Goal: Information Seeking & Learning: Find specific fact

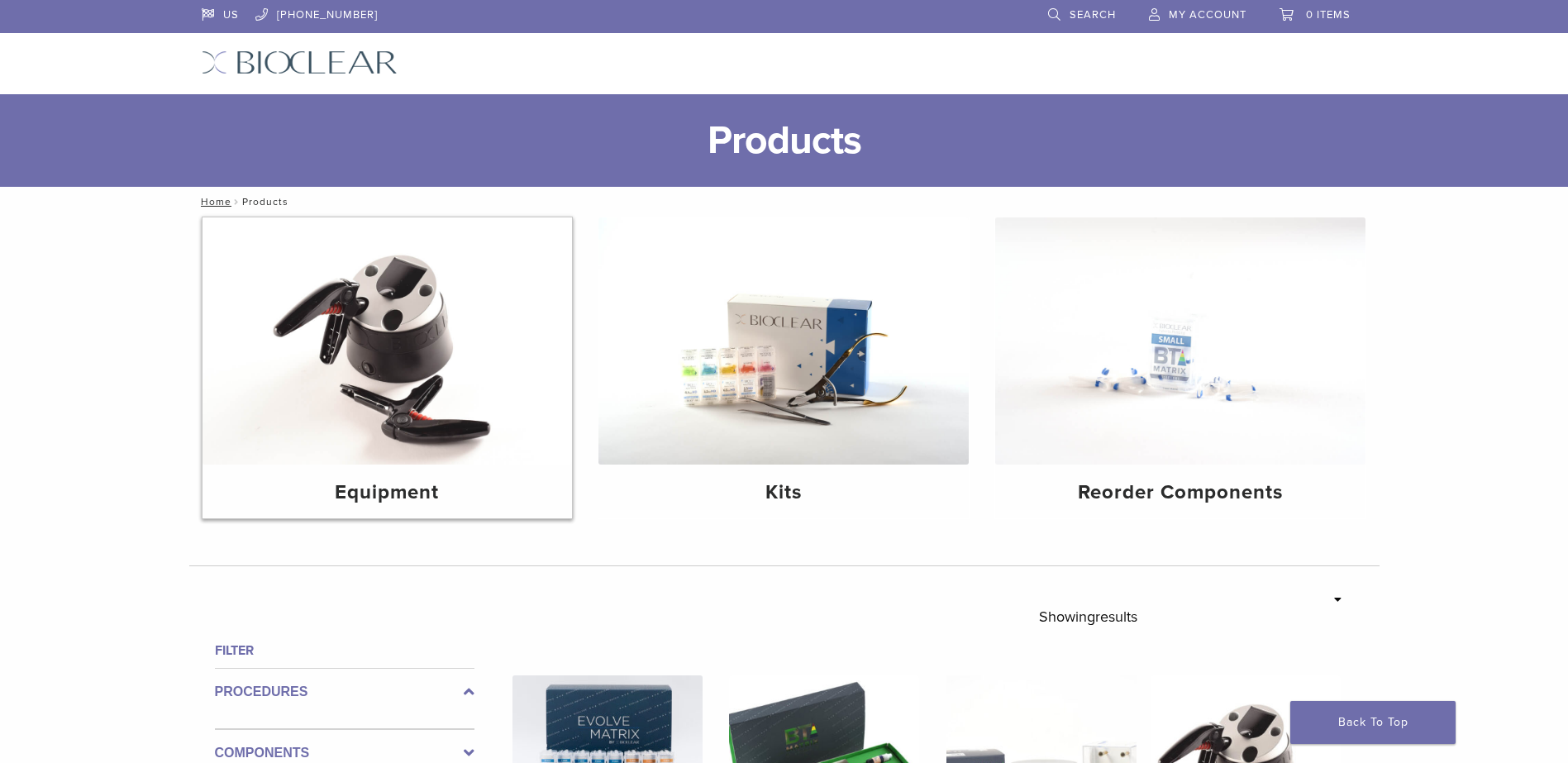
click at [363, 393] on img at bounding box center [387, 341] width 370 height 248
click at [406, 345] on img at bounding box center [387, 341] width 370 height 248
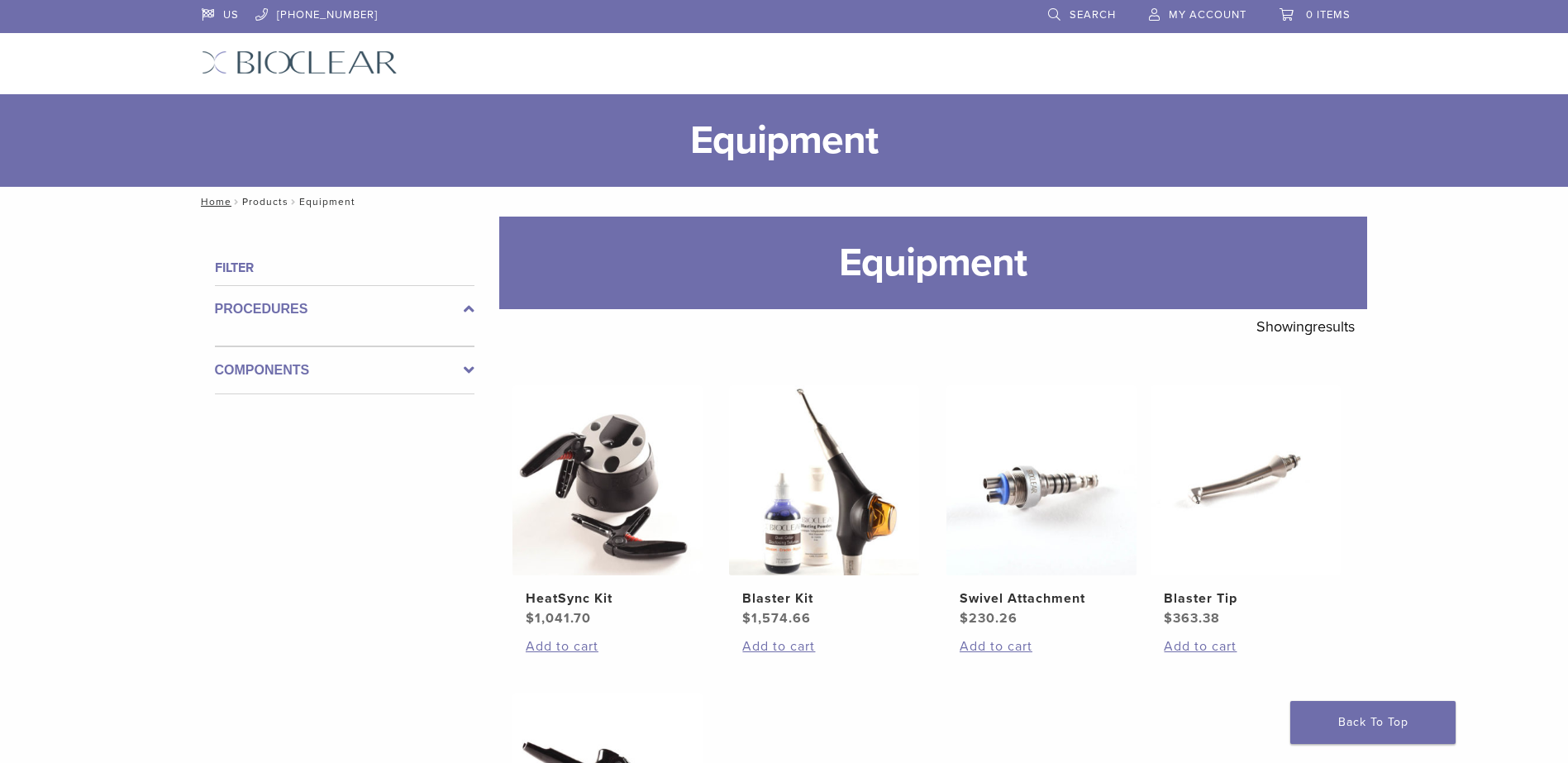
click at [273, 203] on link "Products" at bounding box center [265, 202] width 46 height 12
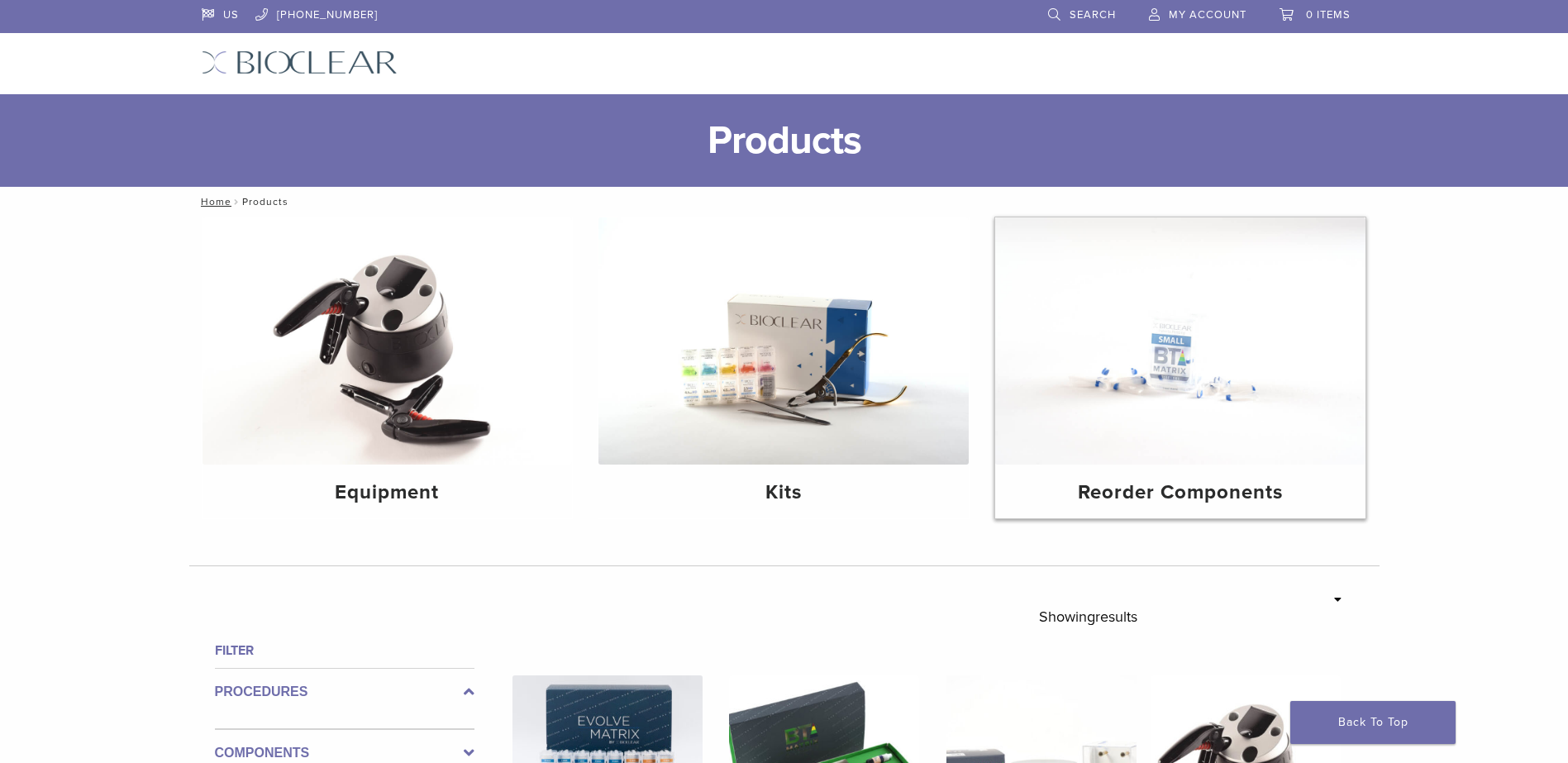
click at [1173, 385] on img at bounding box center [1180, 341] width 370 height 248
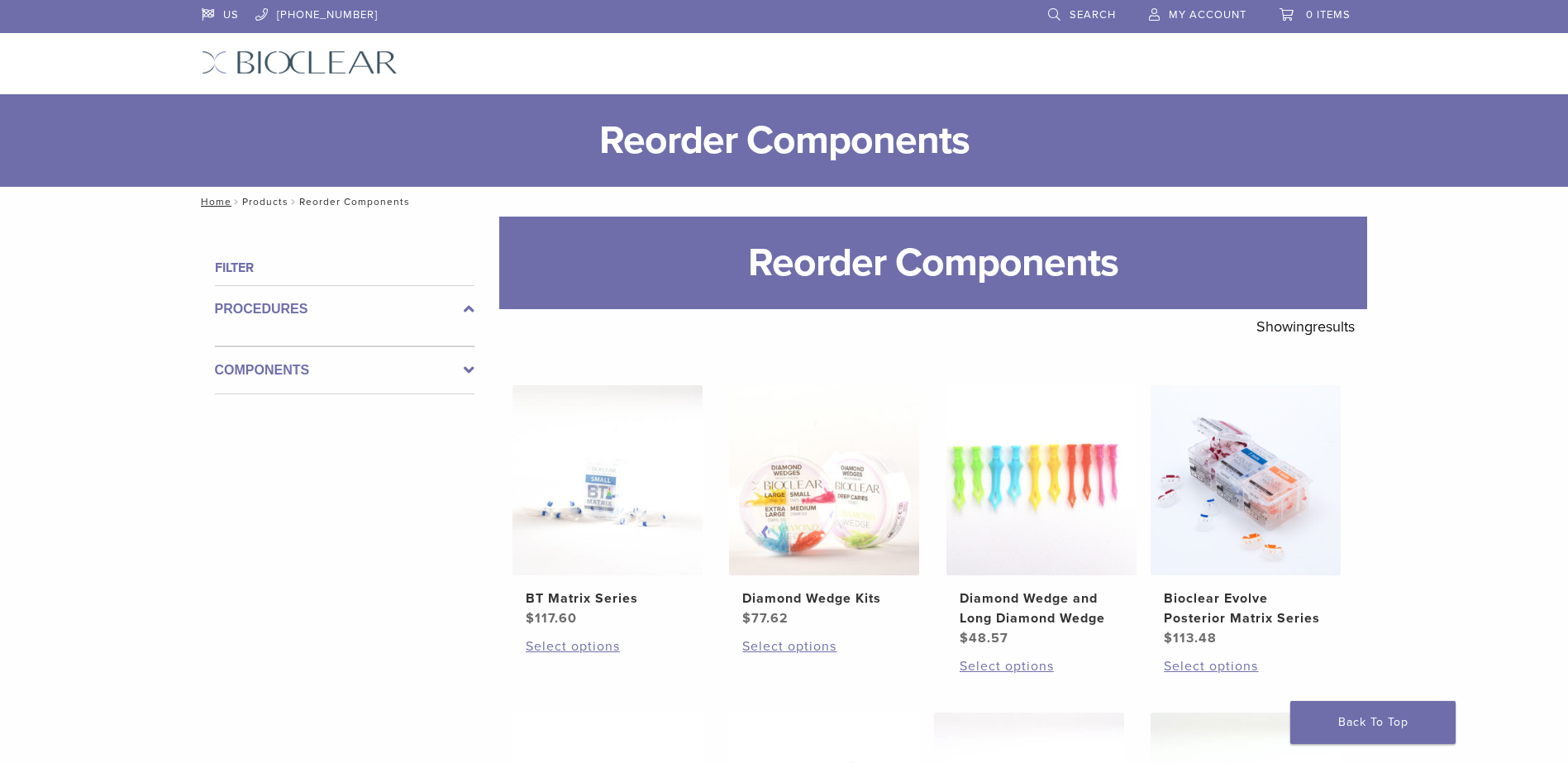
click at [263, 198] on link "Products" at bounding box center [265, 202] width 46 height 12
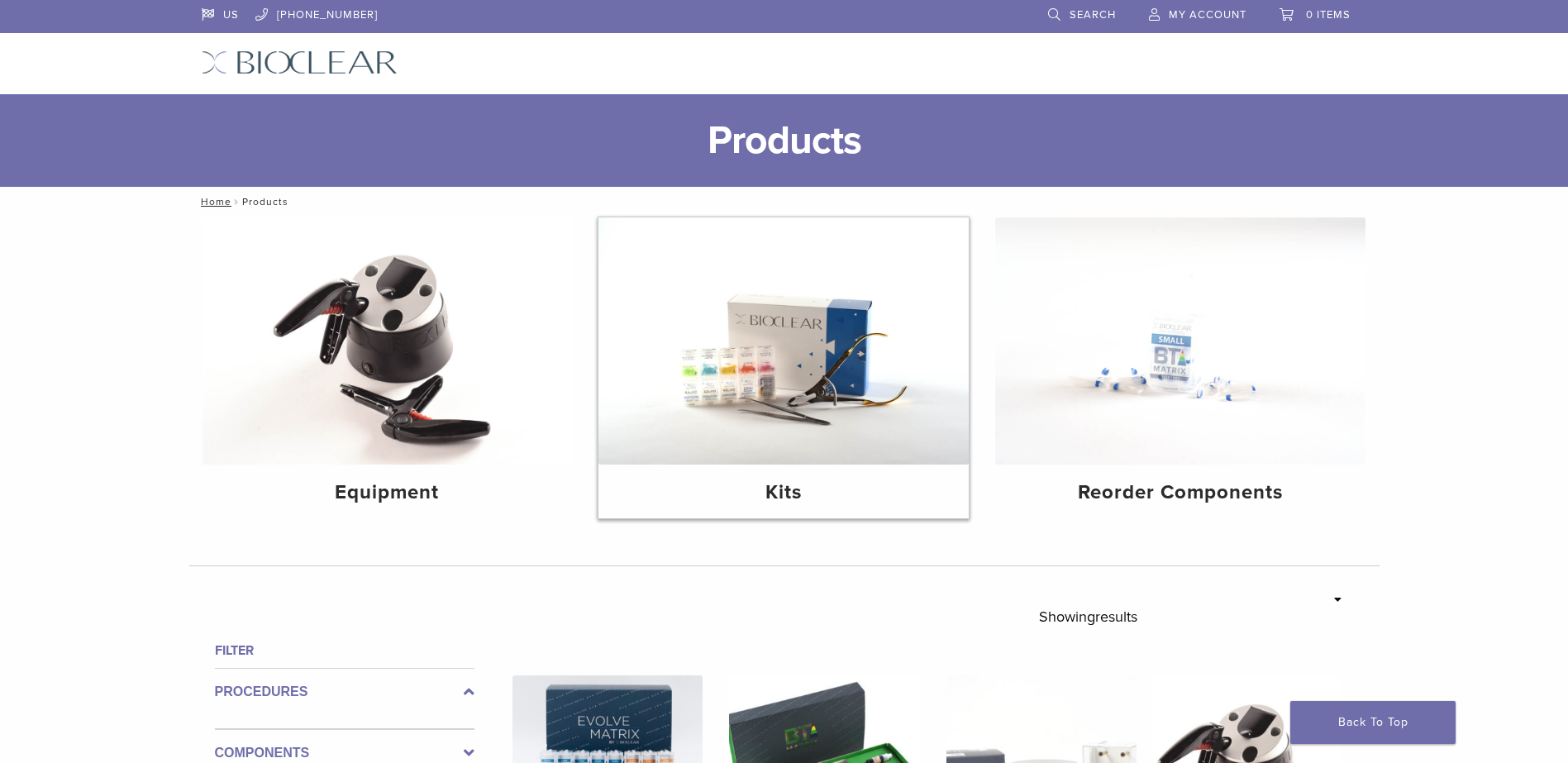
click at [835, 330] on img at bounding box center [784, 341] width 370 height 248
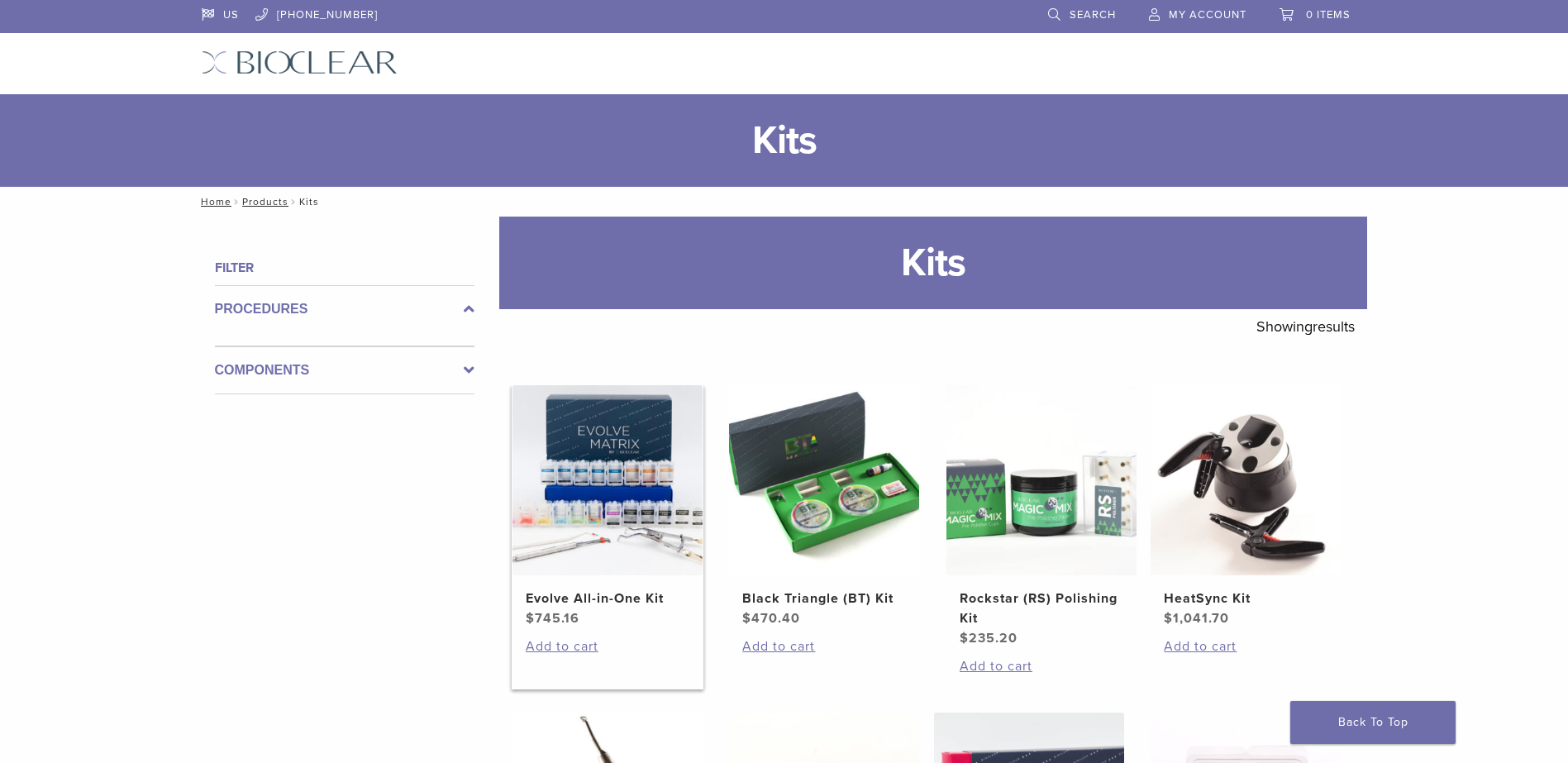
click at [619, 515] on img at bounding box center [607, 480] width 190 height 190
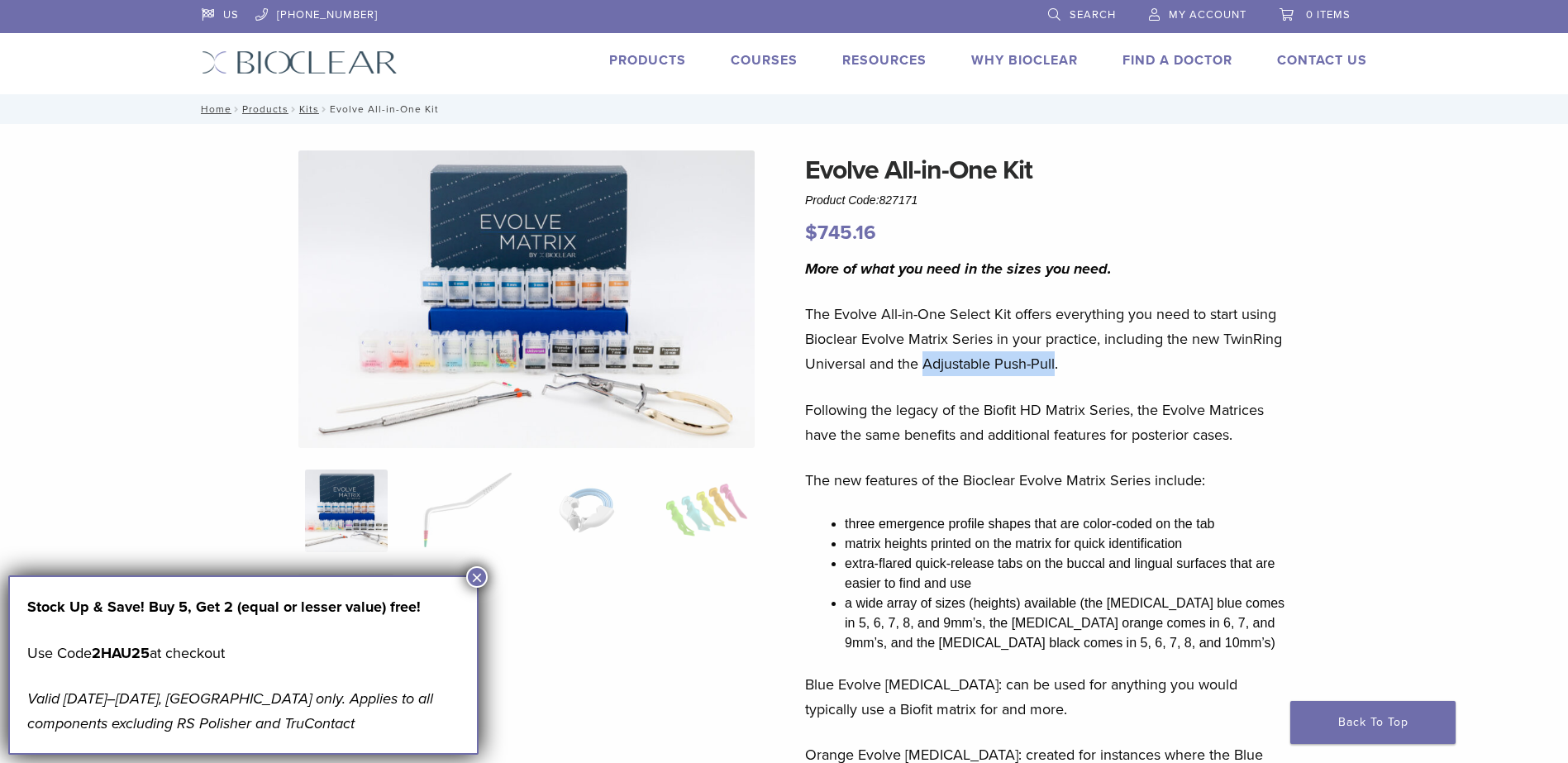
drag, startPoint x: 922, startPoint y: 361, endPoint x: 1056, endPoint y: 366, distance: 134.1
click at [1056, 366] on p "The Evolve All-in-One Select Kit offers everything you need to start using Bioc…" at bounding box center [1048, 339] width 486 height 74
copy p "Adjustable Push-Pull"
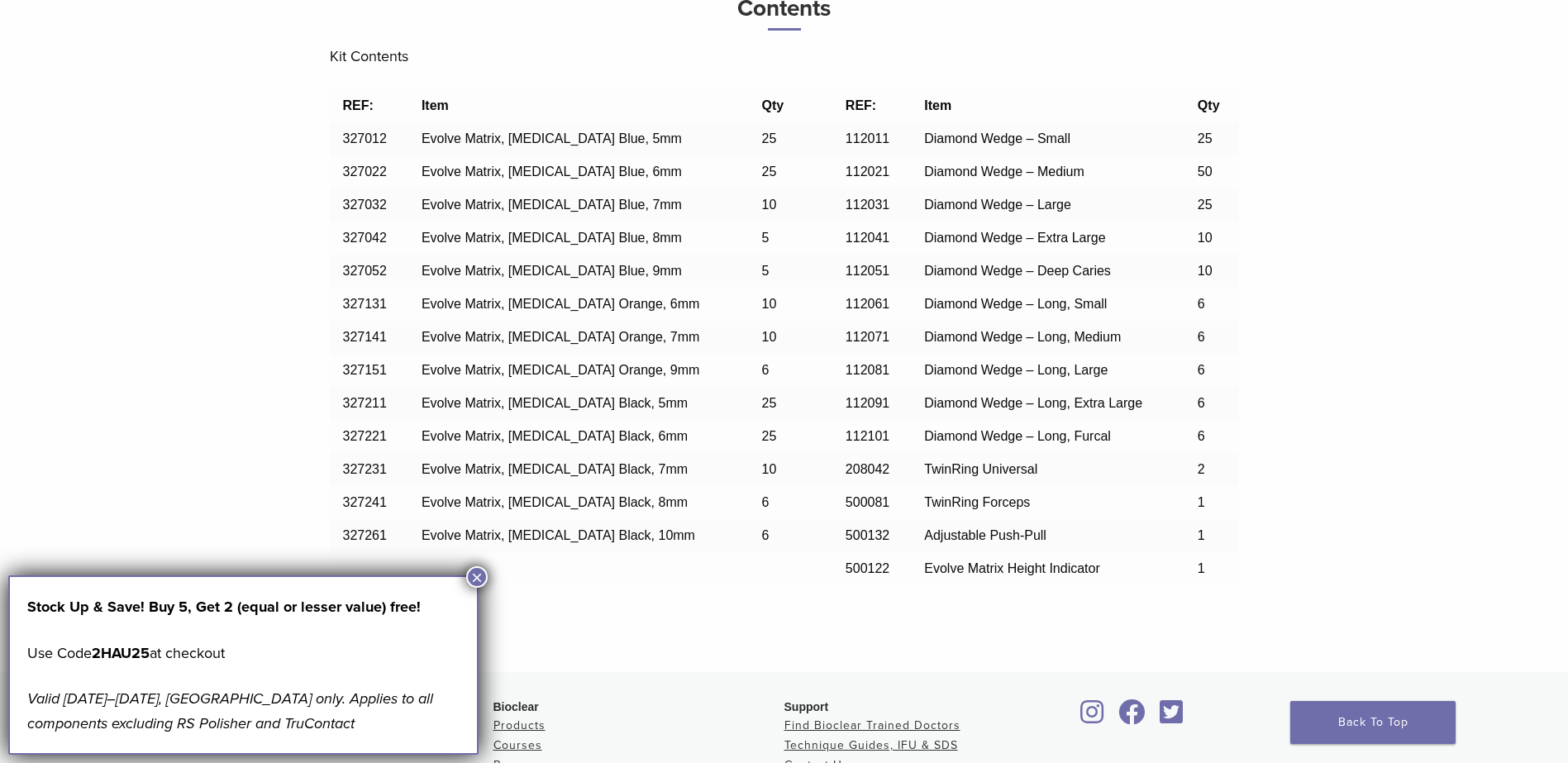
scroll to position [1406, 0]
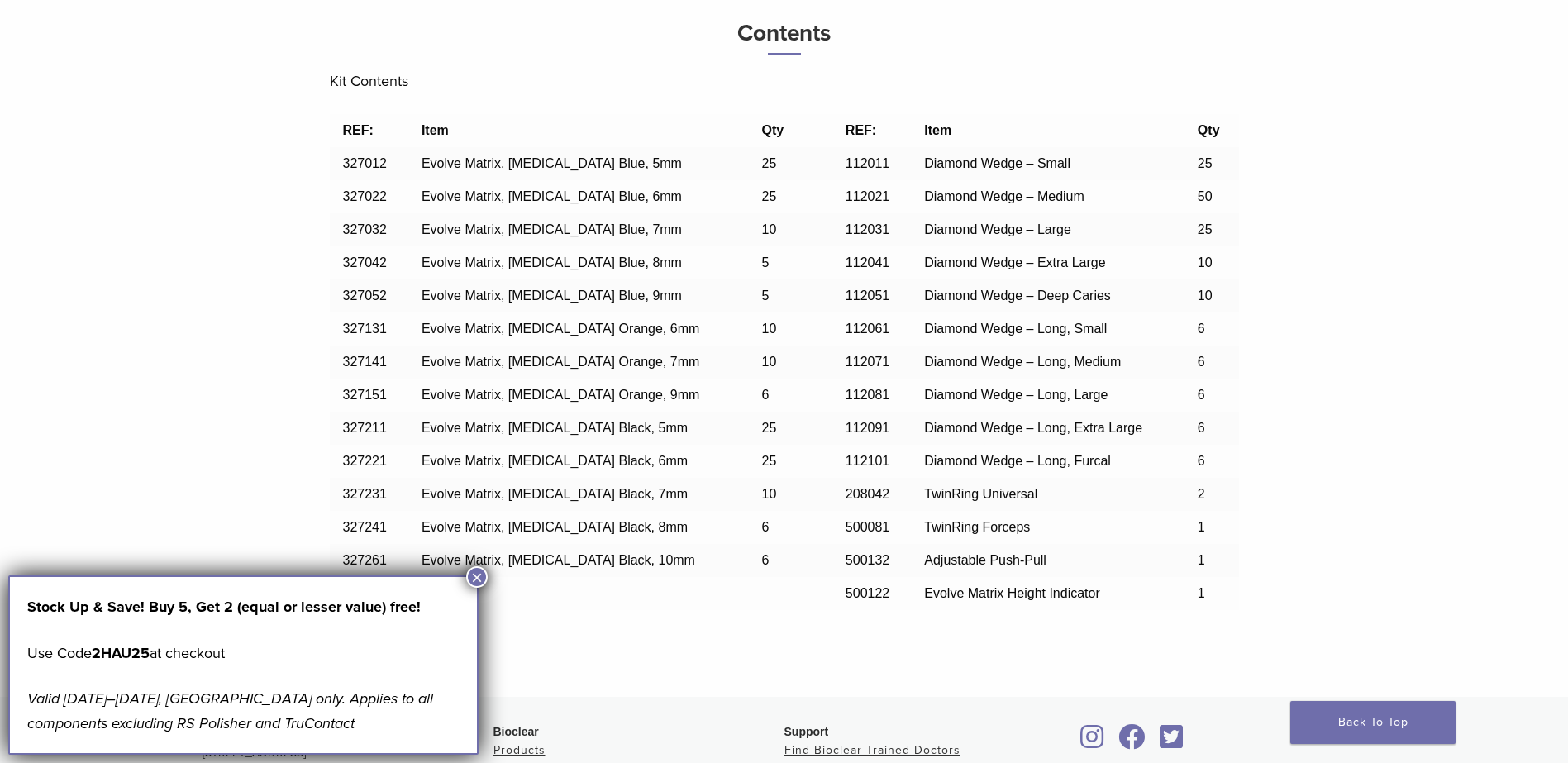
click at [845, 558] on span "500132" at bounding box center [867, 560] width 43 height 14
copy span "500132"
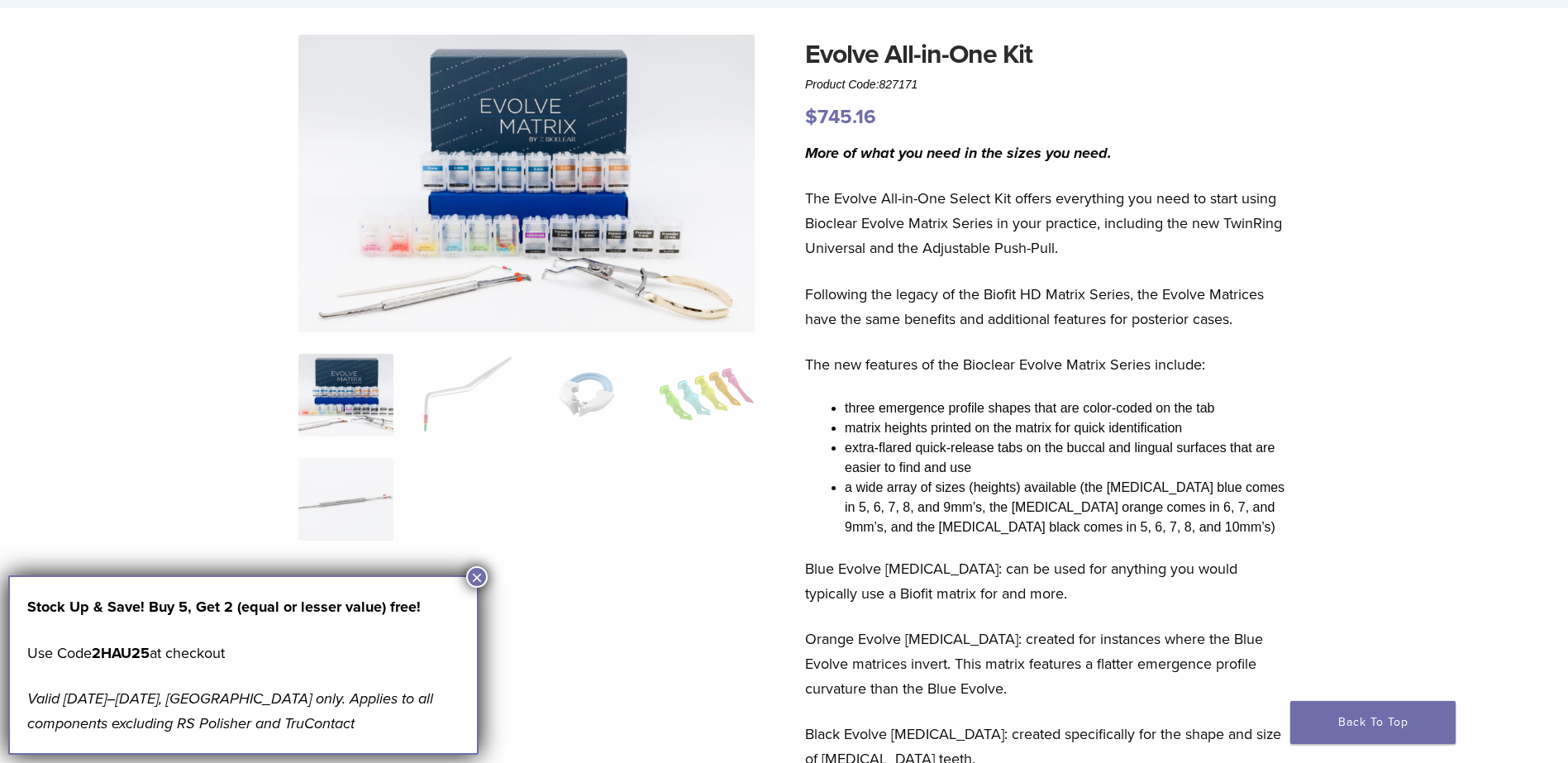
scroll to position [0, 0]
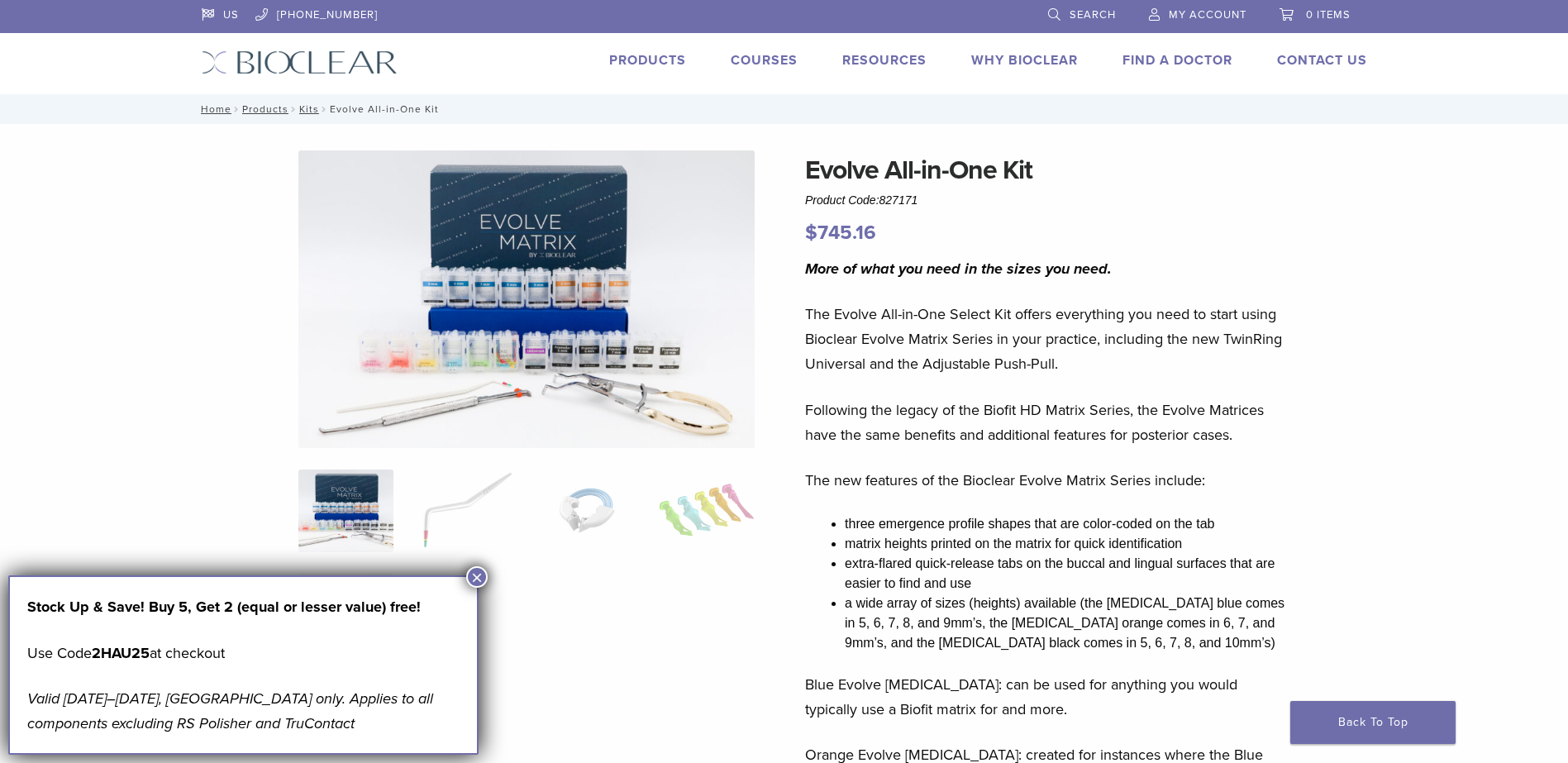
click at [1090, 12] on span "Search" at bounding box center [1092, 15] width 46 height 13
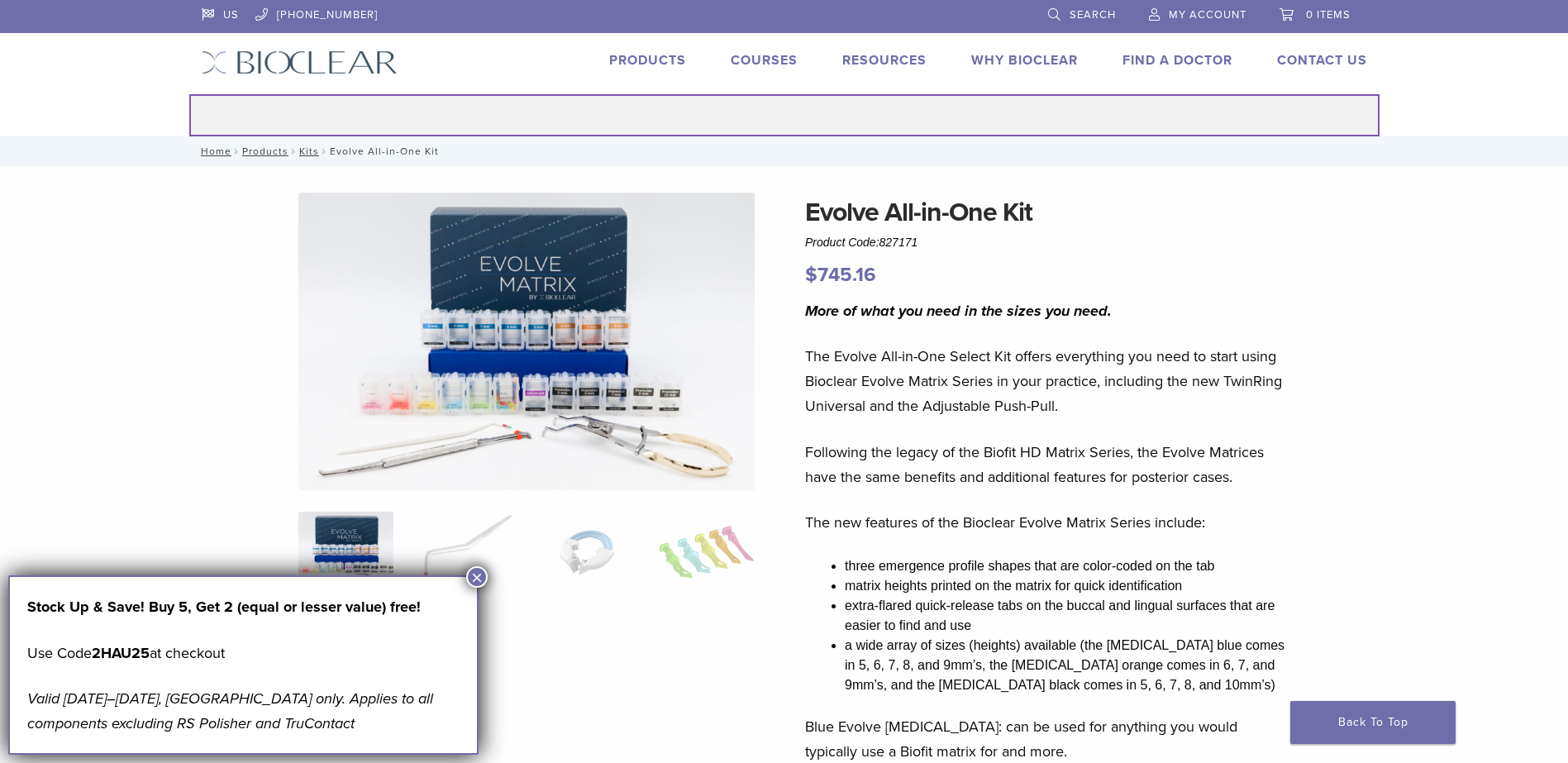
click at [690, 124] on input "Search for:" at bounding box center [784, 115] width 1191 height 42
paste input "******"
type input "******"
click at [188, 94] on button "Search" at bounding box center [188, 94] width 1 height 1
